Goal: Information Seeking & Learning: Learn about a topic

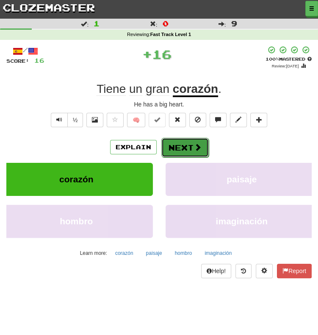
click at [181, 155] on button "Next" at bounding box center [184, 147] width 47 height 19
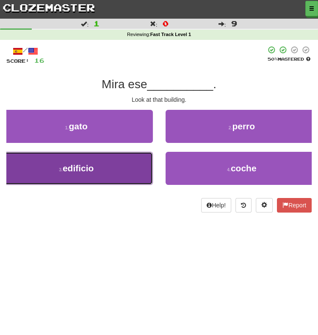
click at [136, 168] on button "3 . edificio" at bounding box center [76, 168] width 153 height 33
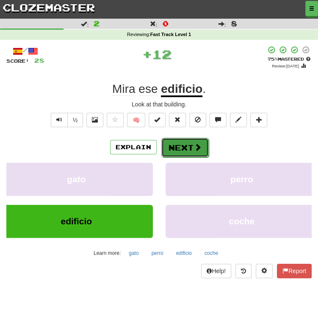
click at [191, 145] on button "Next" at bounding box center [184, 147] width 47 height 19
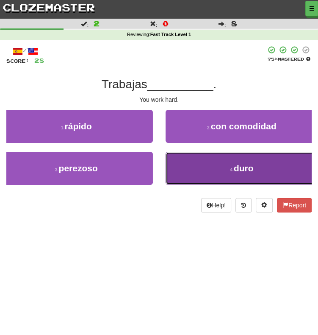
click at [209, 169] on button "4 . duro" at bounding box center [242, 168] width 153 height 33
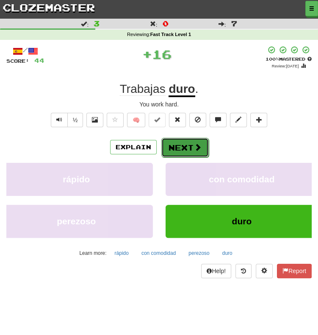
click at [192, 149] on button "Next" at bounding box center [184, 147] width 47 height 19
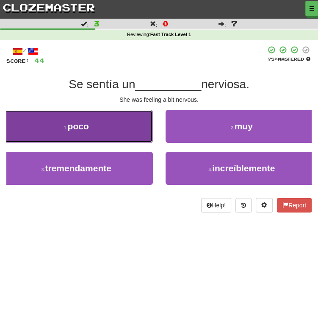
click at [94, 130] on button "1 . poco" at bounding box center [76, 126] width 153 height 33
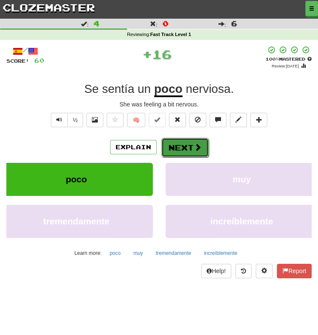
click at [179, 152] on button "Next" at bounding box center [184, 147] width 47 height 19
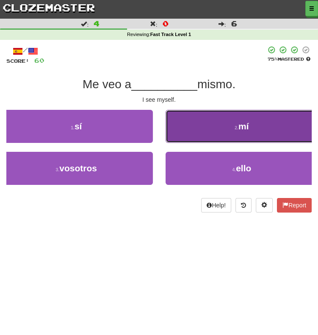
click at [212, 128] on button "2 . mí" at bounding box center [242, 126] width 153 height 33
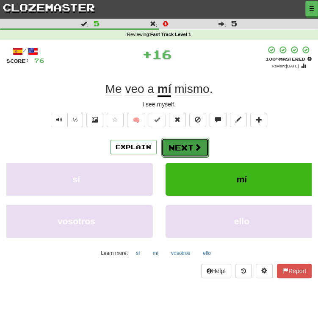
click at [177, 145] on button "Next" at bounding box center [184, 147] width 47 height 19
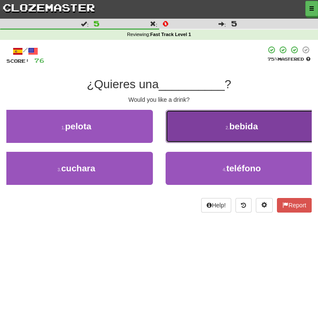
click at [206, 131] on button "2 . bebida" at bounding box center [242, 126] width 153 height 33
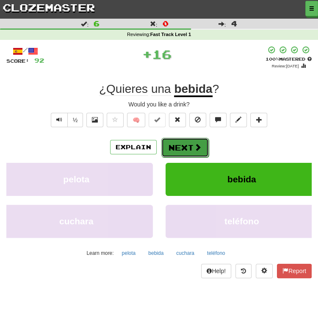
click at [179, 139] on button "Next" at bounding box center [184, 147] width 47 height 19
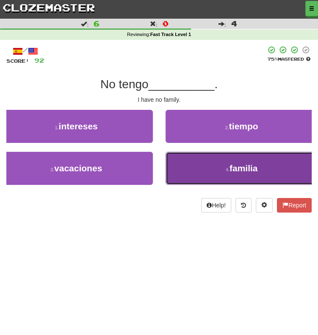
click at [203, 173] on button "4 . familia" at bounding box center [242, 168] width 153 height 33
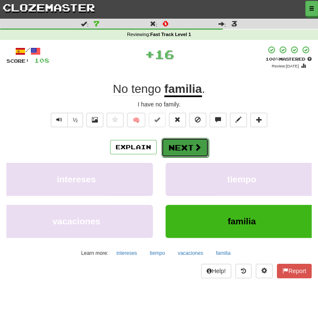
click at [182, 154] on button "Next" at bounding box center [184, 147] width 47 height 19
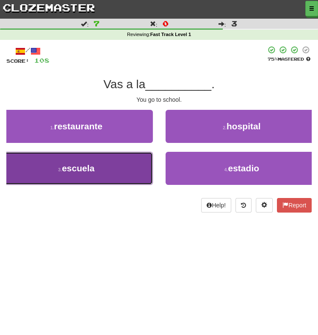
click at [103, 170] on button "3 . escuela" at bounding box center [76, 168] width 153 height 33
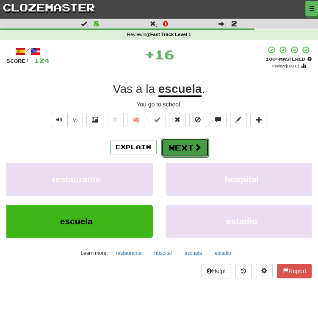
click at [180, 139] on button "Next" at bounding box center [184, 147] width 47 height 19
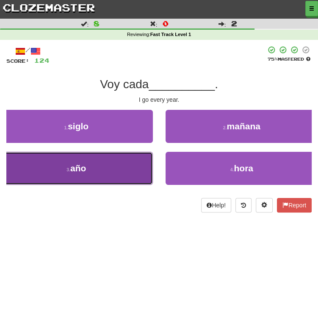
click at [120, 170] on button "3 . año" at bounding box center [76, 168] width 153 height 33
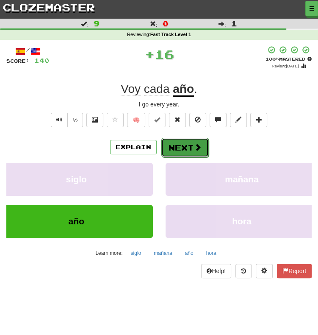
click at [170, 148] on button "Next" at bounding box center [184, 147] width 47 height 19
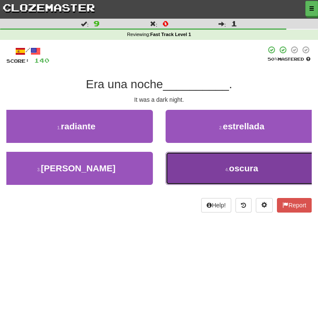
click at [201, 165] on button "4 . oscura" at bounding box center [242, 168] width 153 height 33
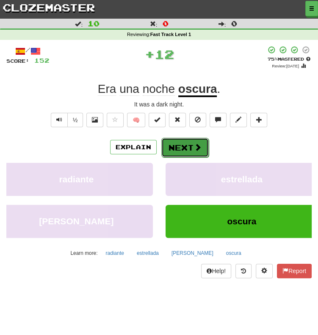
click at [181, 147] on button "Next" at bounding box center [184, 147] width 47 height 19
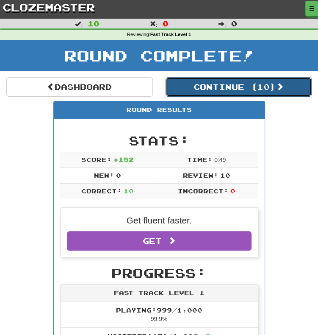
click at [233, 91] on button "Continue ( 10 )" at bounding box center [239, 86] width 147 height 19
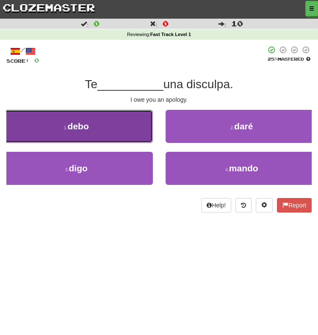
click at [131, 122] on button "1 . debo" at bounding box center [76, 126] width 153 height 33
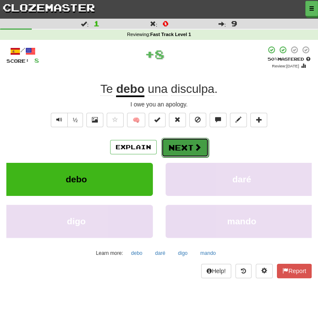
click at [186, 150] on button "Next" at bounding box center [184, 147] width 47 height 19
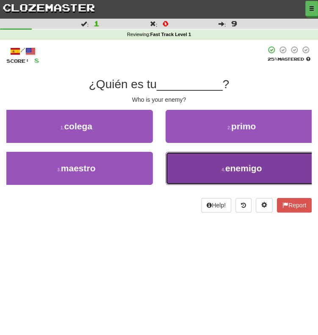
click at [196, 165] on button "4 . enemigo" at bounding box center [242, 168] width 153 height 33
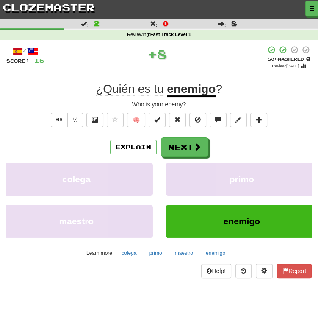
click at [199, 84] on u "enemigo" at bounding box center [191, 89] width 49 height 15
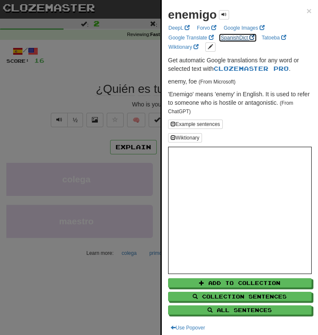
click at [222, 39] on link "SpanishDict" at bounding box center [238, 37] width 39 height 9
click at [94, 51] on div at bounding box center [159, 167] width 318 height 335
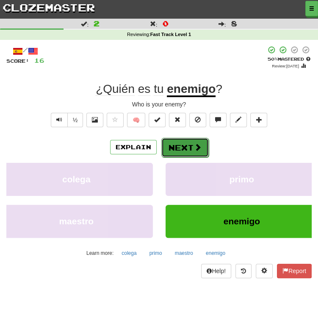
click at [195, 143] on span at bounding box center [198, 147] width 8 height 8
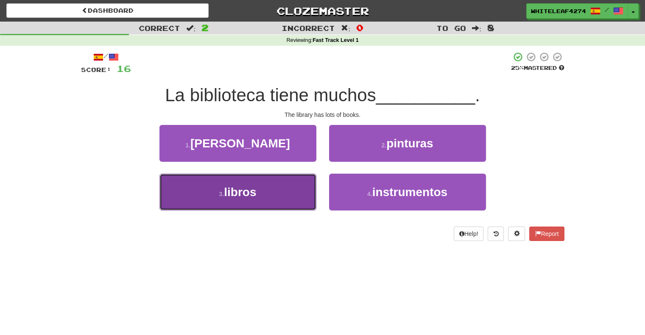
click at [248, 190] on span "libros" at bounding box center [240, 192] width 32 height 13
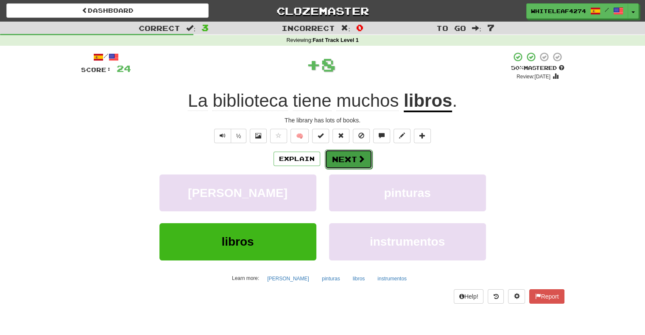
click at [318, 160] on button "Next" at bounding box center [348, 159] width 47 height 19
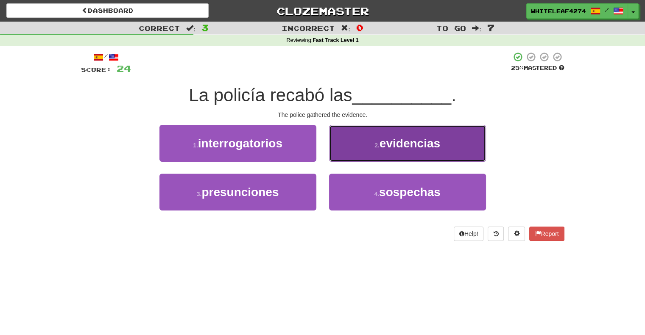
click at [318, 153] on button "2 . evidencias" at bounding box center [407, 143] width 157 height 37
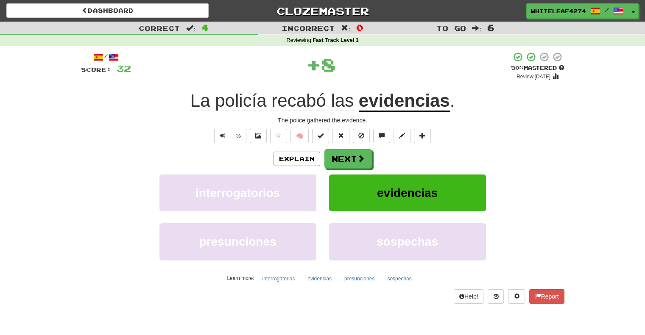
click at [318, 104] on u "evidencias" at bounding box center [403, 102] width 91 height 22
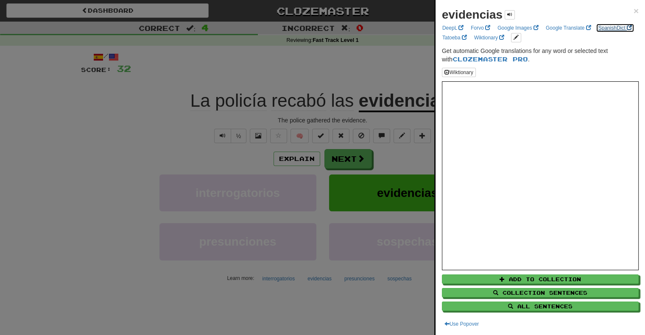
click at [318, 33] on link "SpanishDict" at bounding box center [614, 27] width 39 height 9
click at [318, 135] on div at bounding box center [322, 167] width 645 height 335
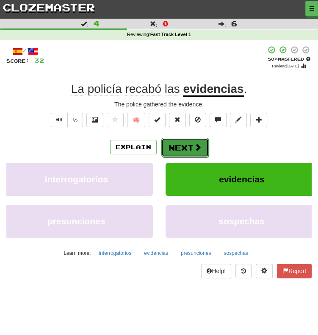
click at [189, 145] on button "Next" at bounding box center [184, 147] width 47 height 19
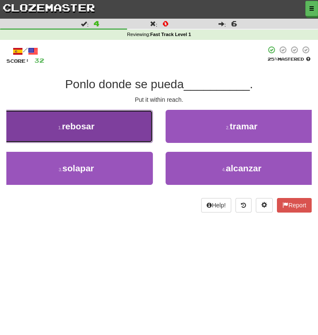
click at [101, 122] on button "1 . rebosar" at bounding box center [76, 126] width 153 height 33
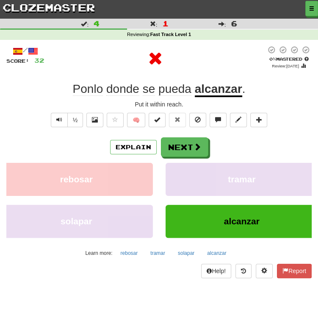
click at [211, 87] on u "alcanzar" at bounding box center [218, 89] width 47 height 15
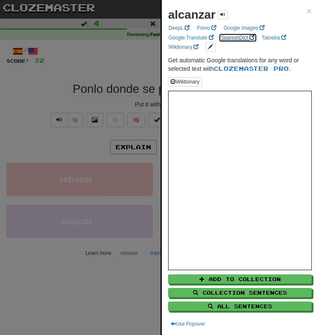
click at [224, 36] on link "SpanishDict" at bounding box center [238, 37] width 39 height 9
click at [114, 60] on div at bounding box center [159, 167] width 318 height 335
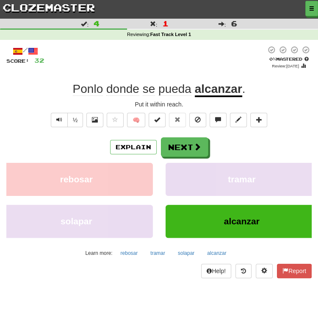
click at [84, 92] on span "Ponlo" at bounding box center [88, 89] width 31 height 14
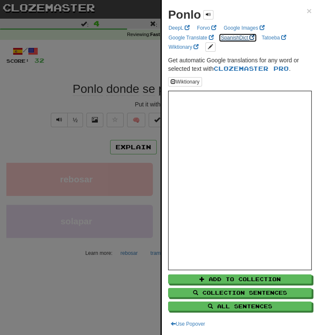
click at [233, 37] on link "SpanishDict" at bounding box center [238, 37] width 39 height 9
click at [101, 88] on div at bounding box center [159, 167] width 318 height 335
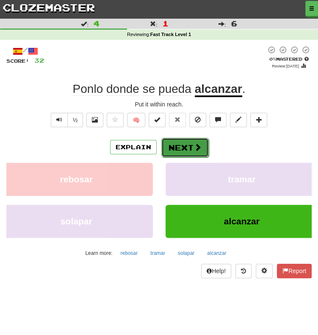
click at [169, 143] on button "Next" at bounding box center [184, 147] width 47 height 19
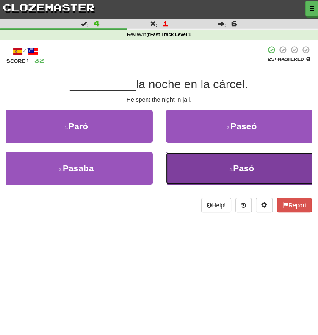
click at [185, 170] on button "4 . Pasó" at bounding box center [242, 168] width 153 height 33
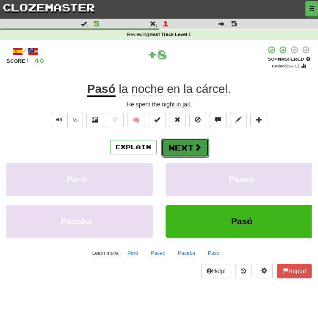
click at [180, 148] on button "Next" at bounding box center [184, 147] width 47 height 19
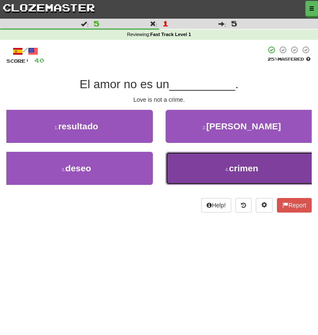
click at [215, 172] on button "4 . crimen" at bounding box center [242, 168] width 153 height 33
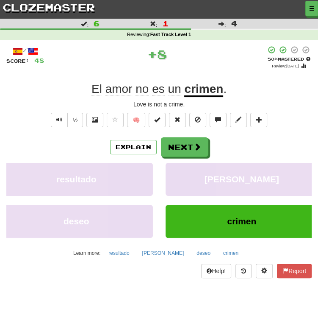
click at [201, 92] on u "crimen" at bounding box center [203, 89] width 39 height 15
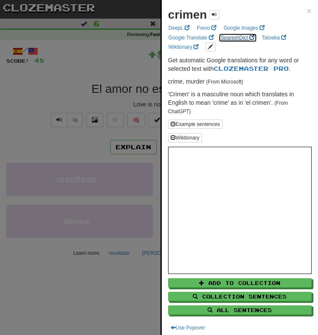
click at [224, 39] on link "SpanishDict" at bounding box center [238, 37] width 39 height 9
click at [97, 103] on div at bounding box center [159, 167] width 318 height 335
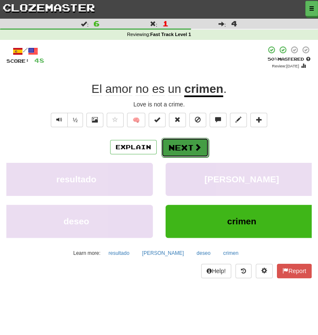
click at [182, 152] on button "Next" at bounding box center [184, 147] width 47 height 19
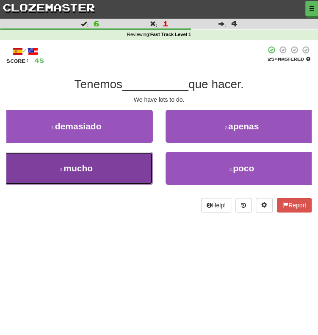
click at [89, 170] on span "mucho" at bounding box center [78, 168] width 29 height 10
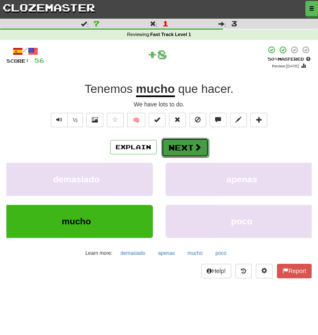
click at [173, 142] on button "Next" at bounding box center [184, 147] width 47 height 19
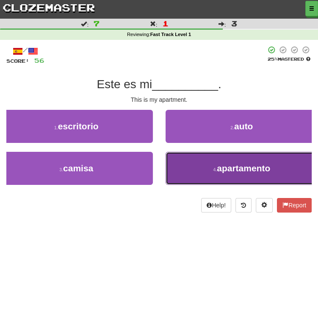
click at [198, 173] on button "4 . apartamento" at bounding box center [242, 168] width 153 height 33
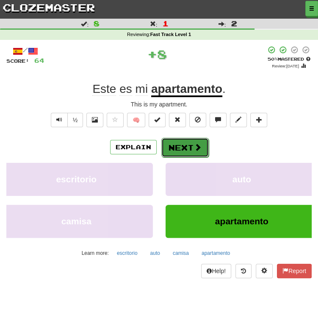
click at [182, 145] on button "Next" at bounding box center [184, 147] width 47 height 19
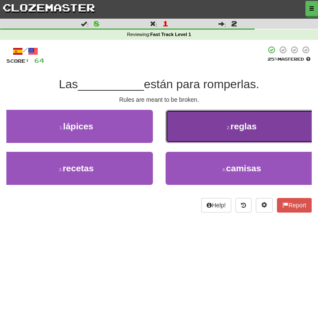
click at [217, 132] on button "2 . reglas" at bounding box center [242, 126] width 153 height 33
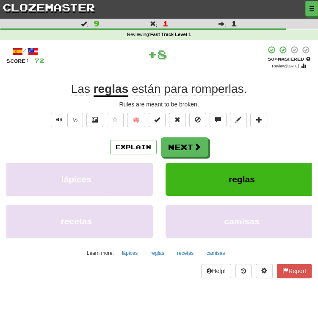
click at [224, 91] on span "romperlas" at bounding box center [217, 89] width 53 height 14
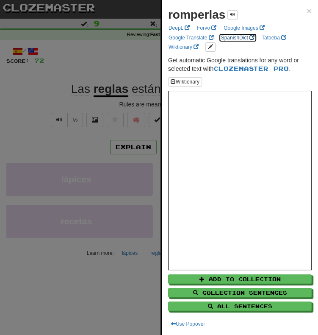
click at [236, 37] on link "SpanishDict" at bounding box center [238, 37] width 39 height 9
click at [133, 110] on div at bounding box center [159, 167] width 318 height 335
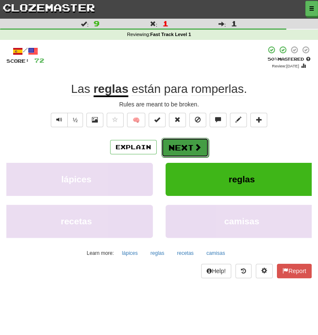
click at [179, 149] on button "Next" at bounding box center [184, 147] width 47 height 19
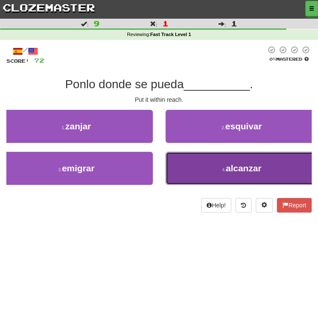
click at [183, 158] on button "4 . alcanzar" at bounding box center [242, 168] width 153 height 33
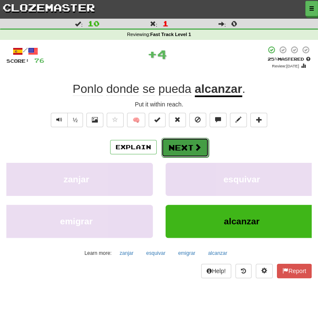
click at [170, 148] on button "Next" at bounding box center [184, 147] width 47 height 19
